Goal: Information Seeking & Learning: Understand process/instructions

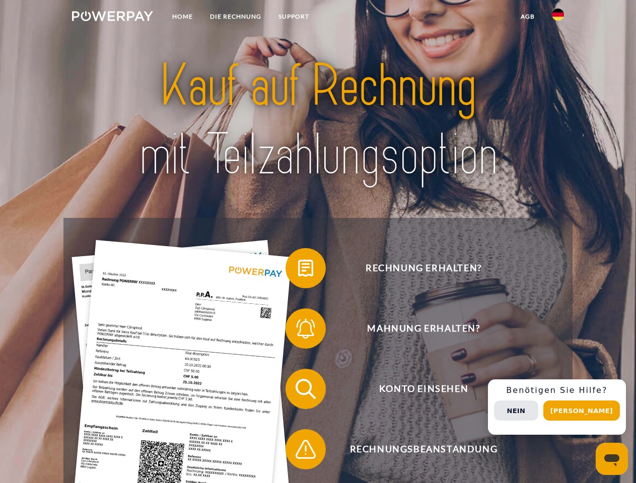
click at [112, 18] on img at bounding box center [112, 16] width 81 height 10
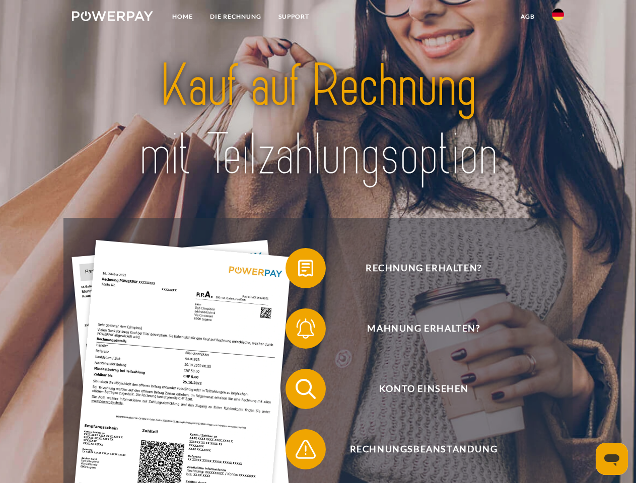
click at [558, 18] on img at bounding box center [558, 15] width 12 height 12
click at [527, 17] on link "agb" at bounding box center [527, 17] width 31 height 18
click at [298, 270] on span at bounding box center [290, 268] width 50 height 50
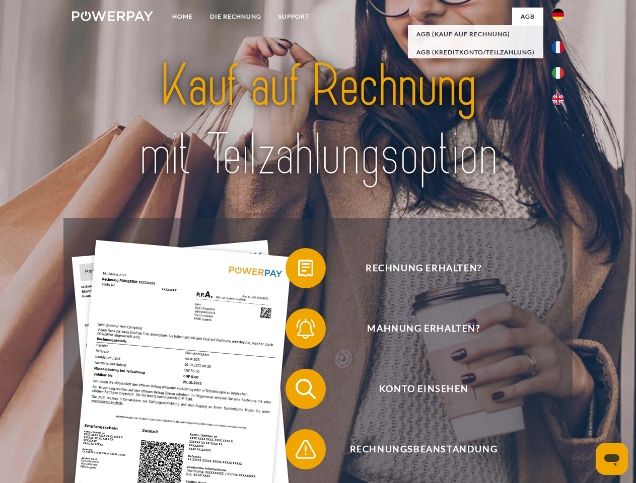
click at [298, 331] on span at bounding box center [290, 329] width 50 height 50
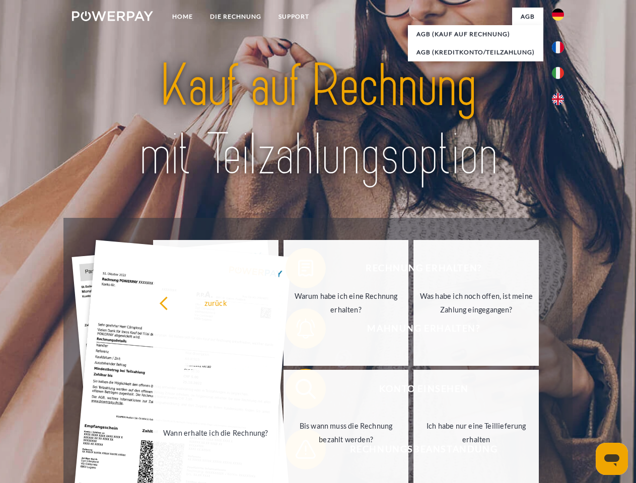
click at [298, 391] on link "Bis wann muss die Rechnung bezahlt werden?" at bounding box center [345, 433] width 125 height 126
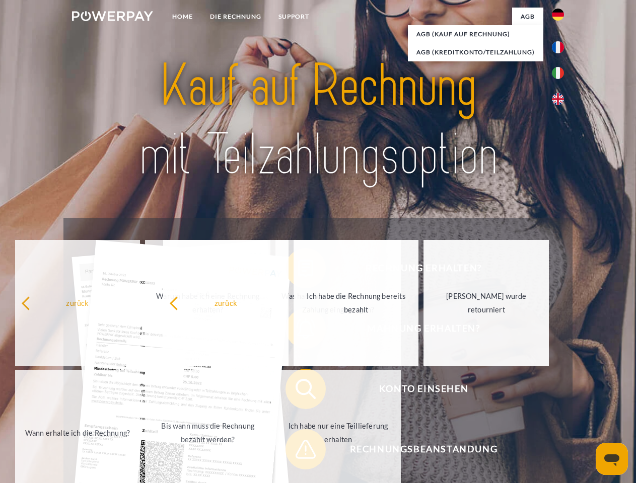
click at [298, 452] on span at bounding box center [290, 449] width 50 height 50
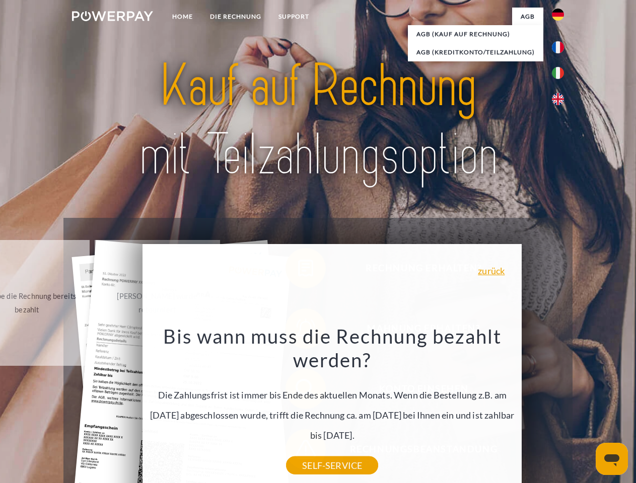
click at [560, 407] on div "Rechnung erhalten? Mahnung erhalten? Konto einsehen" at bounding box center [317, 419] width 508 height 403
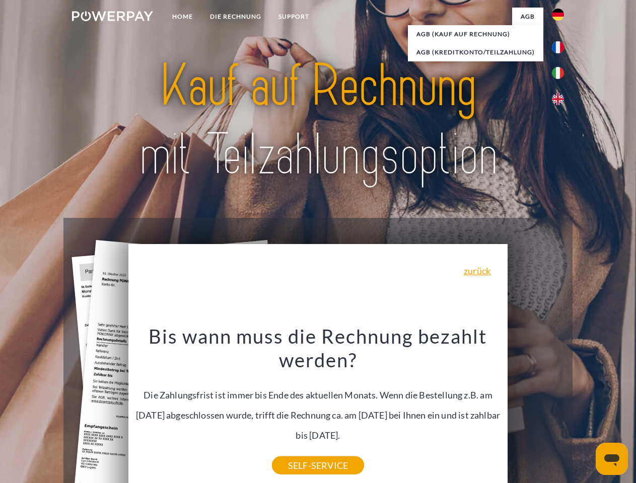
click at [536, 409] on span "Konto einsehen" at bounding box center [423, 389] width 247 height 40
click at [585, 411] on header "Home DIE RECHNUNG SUPPORT" at bounding box center [318, 347] width 636 height 695
